Goal: Task Accomplishment & Management: Complete application form

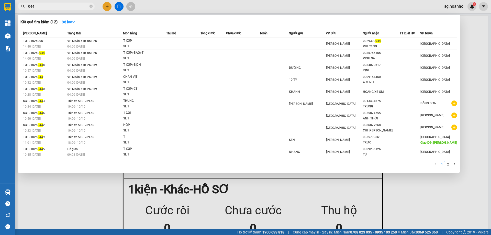
click at [0, 13] on section "Kết quả tìm kiếm ( 12 ) Bộ lọc Mã ĐH Trạng thái Món hàng Thu hộ Tổng cước Chưa …" at bounding box center [245, 117] width 491 height 235
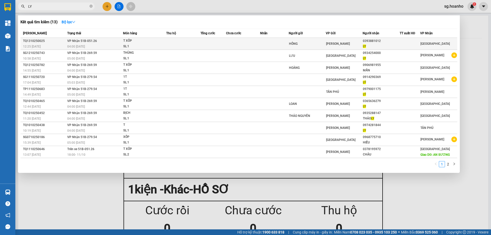
type input "LY"
click at [319, 42] on div "HỒNG" at bounding box center [307, 43] width 37 height 5
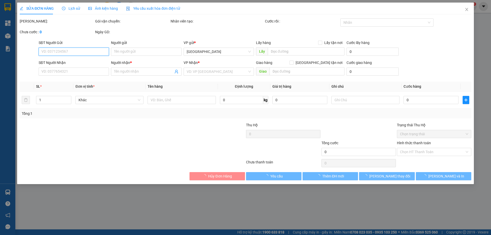
type input "HỒNG"
type input "0393881012"
type input "LY"
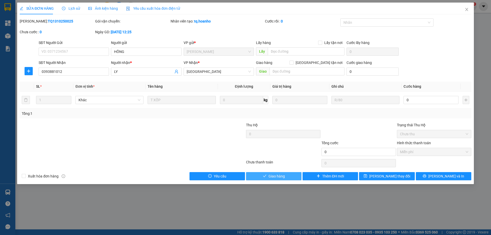
click at [277, 178] on span "Giao hàng" at bounding box center [277, 176] width 16 height 6
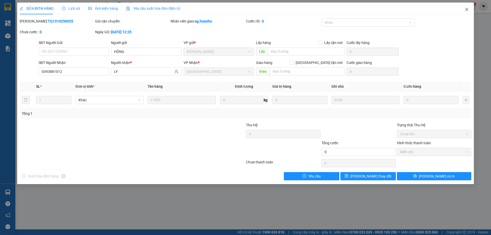
drag, startPoint x: 466, startPoint y: 10, endPoint x: 296, endPoint y: 0, distance: 170.5
click at [442, 11] on div "SỬA ĐƠN HÀNG Lịch sử Ảnh kiện hàng Yêu cầu xuất hóa đơn điện tử Total Paid Fee …" at bounding box center [245, 94] width 457 height 182
click at [468, 9] on icon "close" at bounding box center [467, 9] width 4 height 4
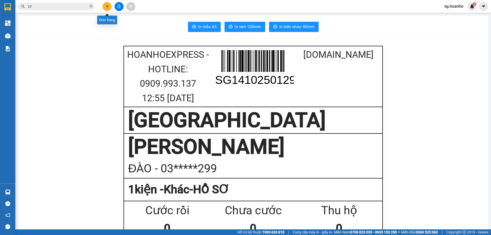
click at [107, 7] on icon "plus" at bounding box center [107, 7] width 4 height 4
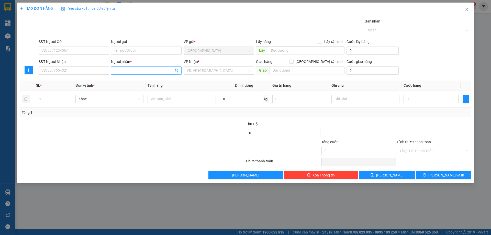
click at [155, 73] on input "Người nhận *" at bounding box center [143, 71] width 59 height 6
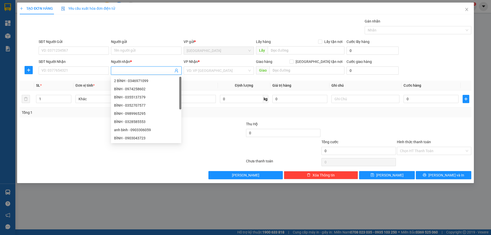
type input "D"
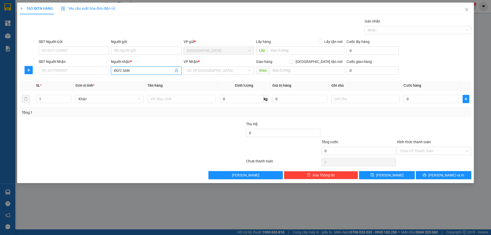
type input "ĐỨC SANH"
drag, startPoint x: 134, startPoint y: 80, endPoint x: 143, endPoint y: 79, distance: 8.5
click at [135, 80] on div "ĐỨC SANH - 02563865335" at bounding box center [146, 81] width 64 height 6
type input "02563865335"
type input "ĐỨC SANH"
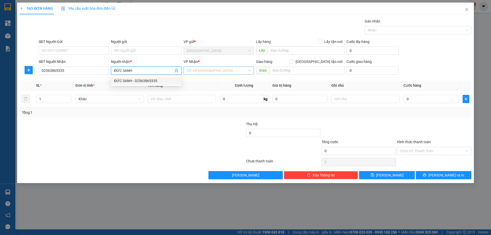
click at [201, 69] on input "search" at bounding box center [217, 71] width 61 height 8
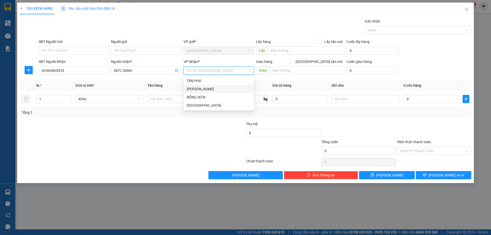
drag, startPoint x: 196, startPoint y: 86, endPoint x: 171, endPoint y: 95, distance: 26.4
click at [194, 87] on div "[PERSON_NAME]" at bounding box center [219, 89] width 64 height 6
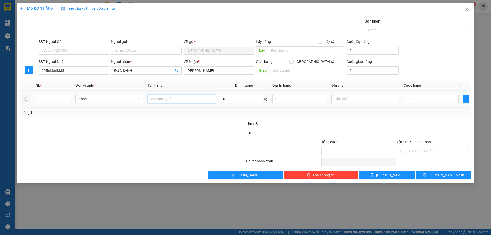
drag, startPoint x: 170, startPoint y: 96, endPoint x: 166, endPoint y: 95, distance: 3.9
click at [168, 95] on input "text" at bounding box center [182, 99] width 68 height 8
type input "1T"
click at [433, 176] on button "[PERSON_NAME] và In" at bounding box center [444, 175] width 56 height 8
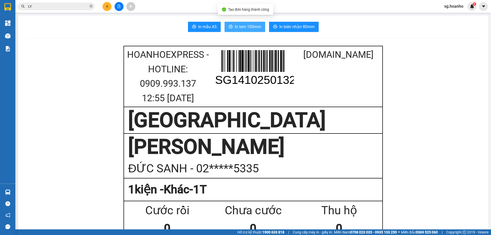
click at [248, 29] on span "In tem 100mm" at bounding box center [248, 27] width 26 height 6
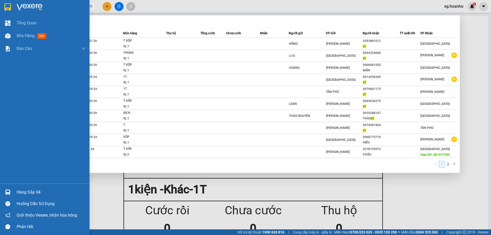
drag, startPoint x: 0, startPoint y: 9, endPoint x: 73, endPoint y: 10, distance: 72.9
click at [0, 11] on section "Kết quả tìm kiếm ( 13 ) Bộ lọc Mã ĐH Trạng thái Món hàng Thu hộ Tổng cước Chưa …" at bounding box center [245, 117] width 491 height 235
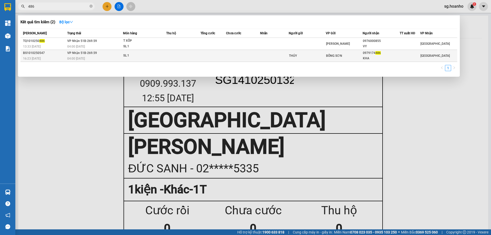
type input "486"
click at [323, 56] on div "THÚY" at bounding box center [307, 55] width 37 height 5
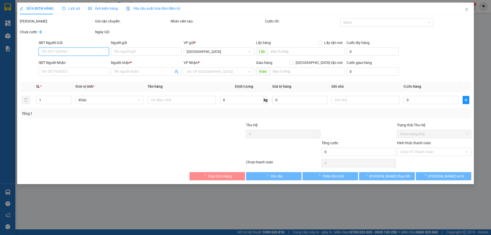
type input "THÚY"
type input "0979174486"
type input "KHA"
